Goal: Information Seeking & Learning: Find specific fact

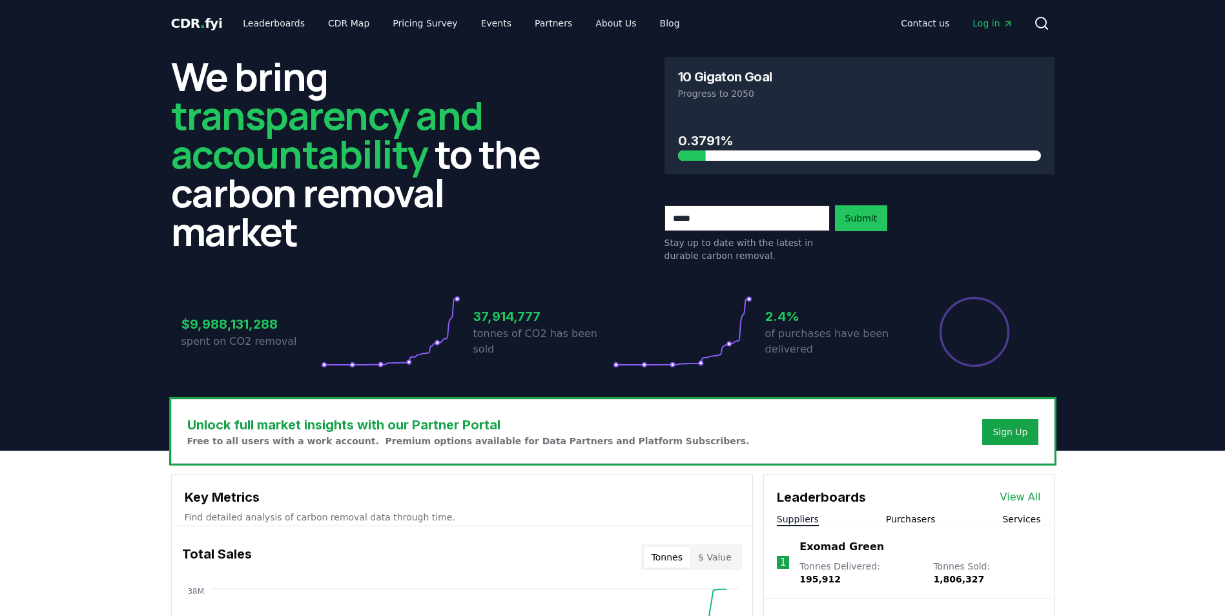
scroll to position [850, 0]
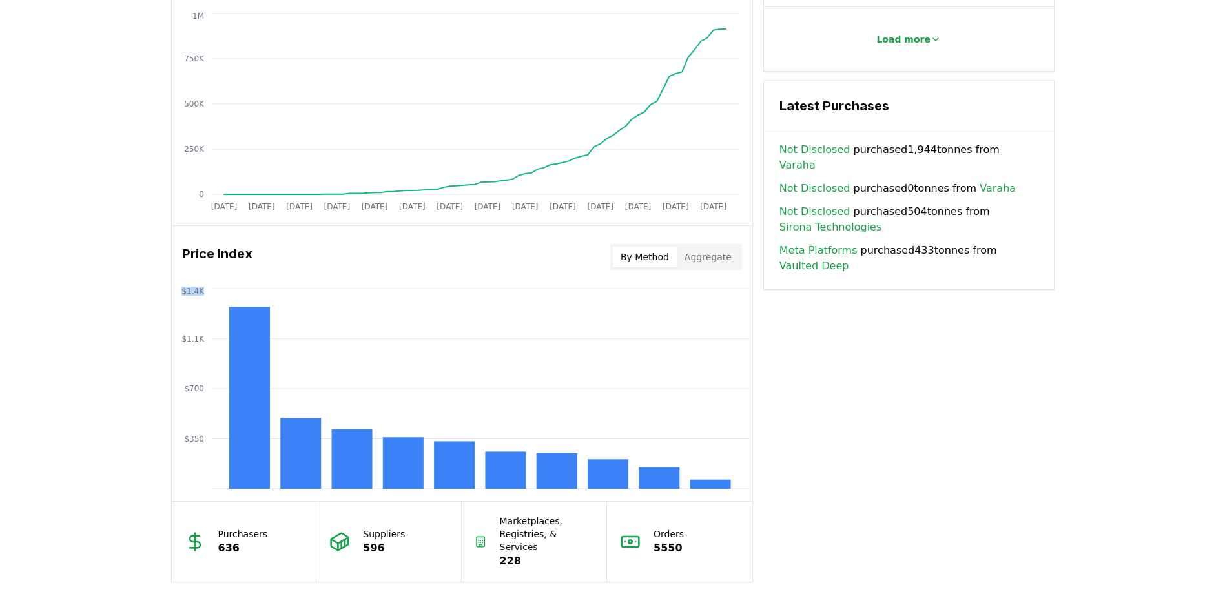
click at [704, 258] on button "Aggregate" at bounding box center [708, 257] width 63 height 21
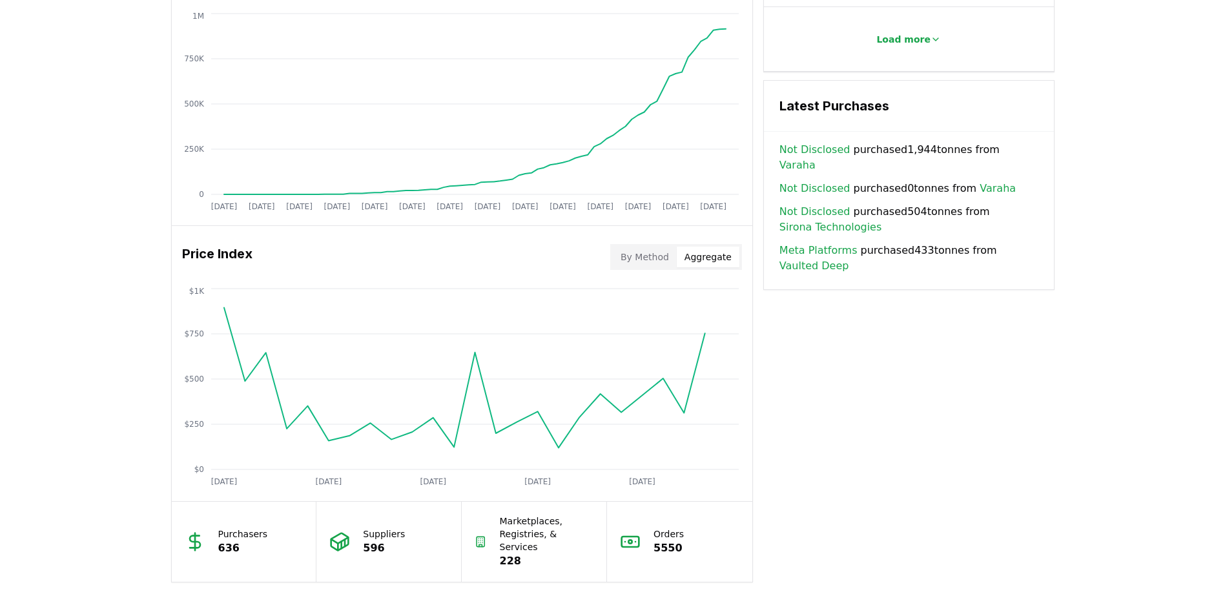
click at [661, 254] on button "By Method" at bounding box center [645, 257] width 64 height 21
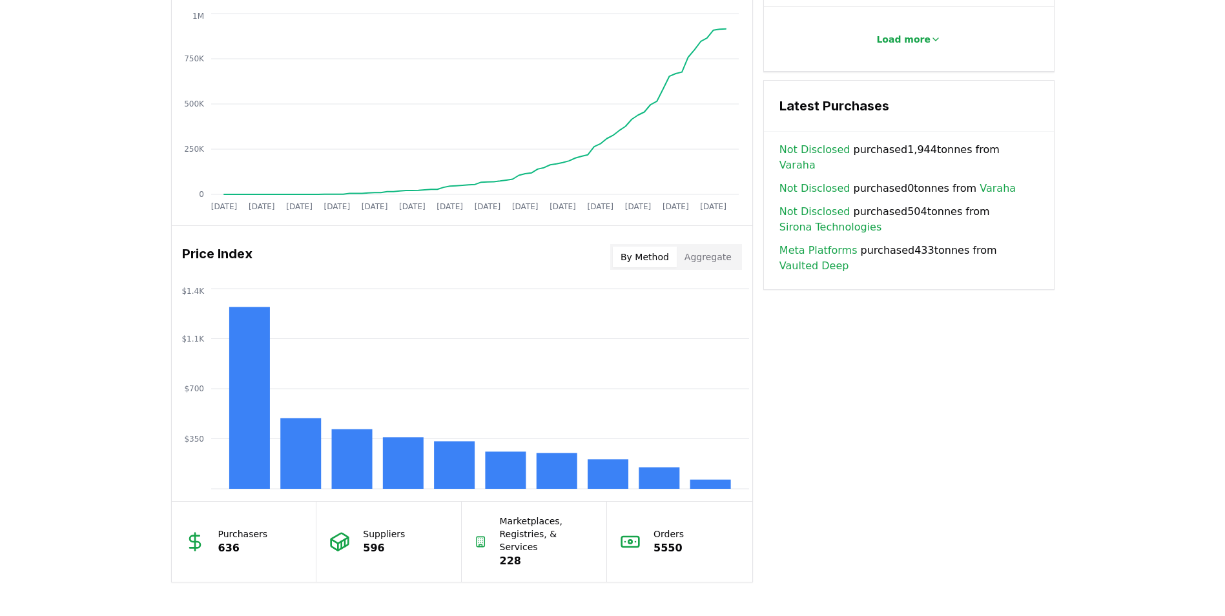
click at [230, 253] on h3 "Price Index" at bounding box center [217, 257] width 70 height 26
click at [230, 254] on h3 "Price Index" at bounding box center [217, 257] width 70 height 26
copy h3 "Price Index"
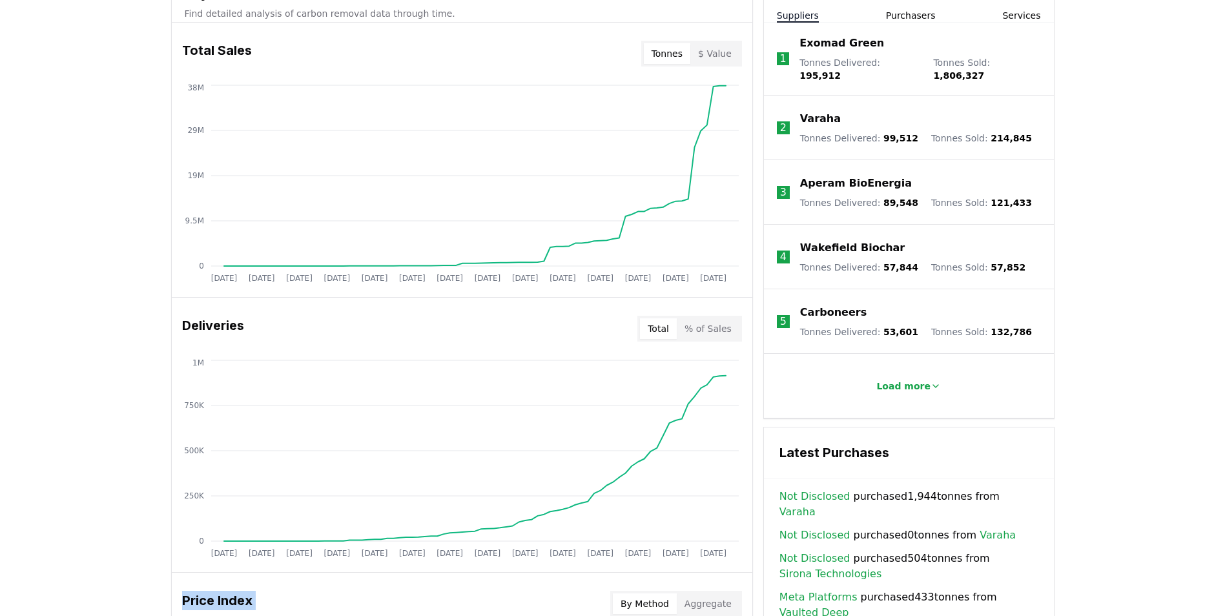
scroll to position [527, 0]
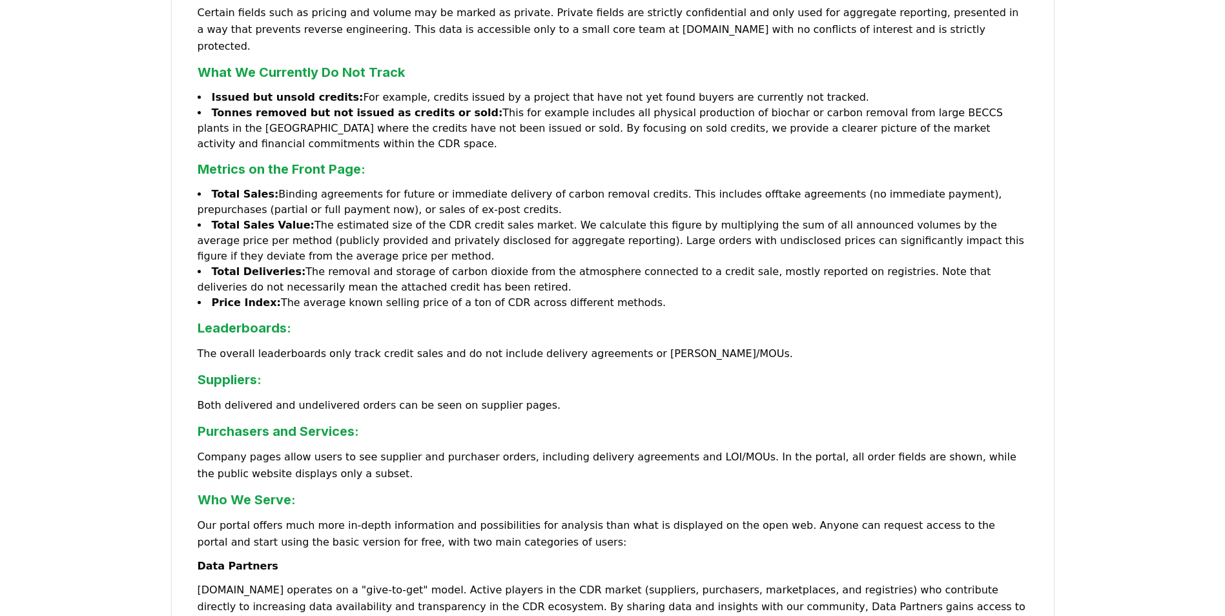
scroll to position [387, 0]
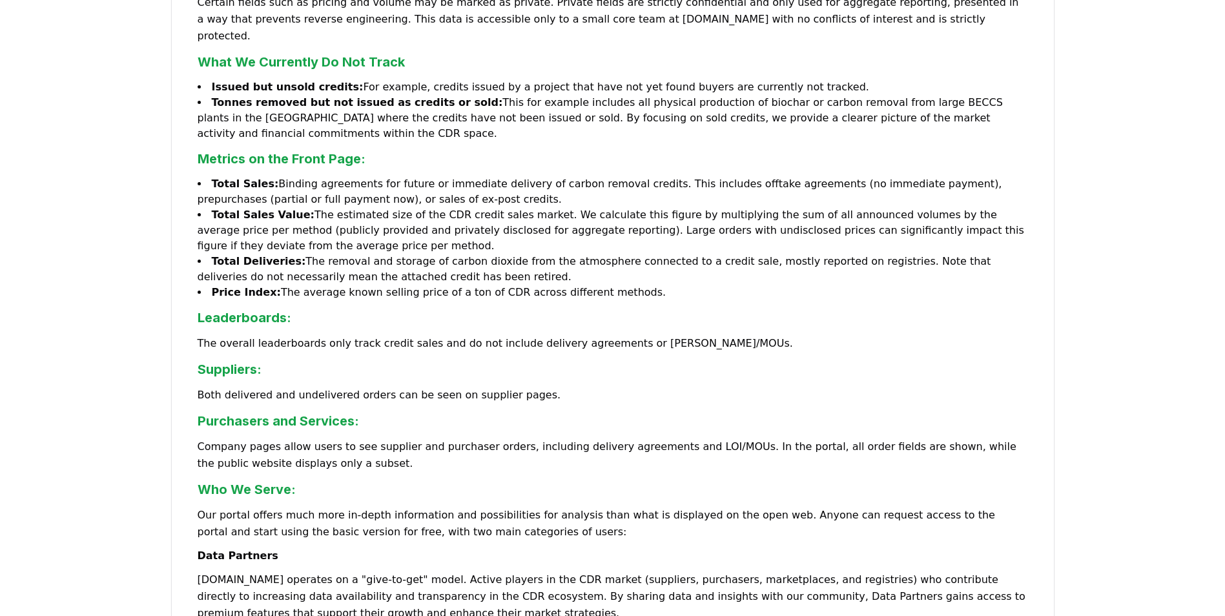
drag, startPoint x: 275, startPoint y: 258, endPoint x: 664, endPoint y: 258, distance: 388.6
click at [664, 285] on li "Price Index: The average known selling price of a ton of CDR across different m…" at bounding box center [613, 292] width 830 height 15
copy li "The average known selling price of a ton of CDR across different methods."
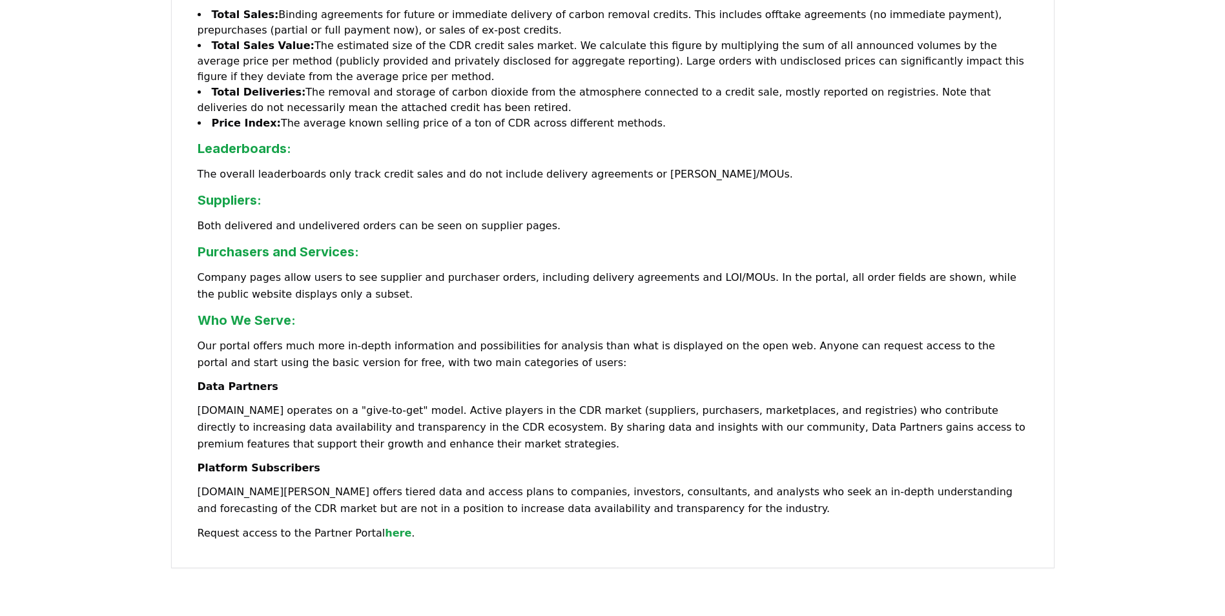
scroll to position [581, 0]
